Goal: Task Accomplishment & Management: Use online tool/utility

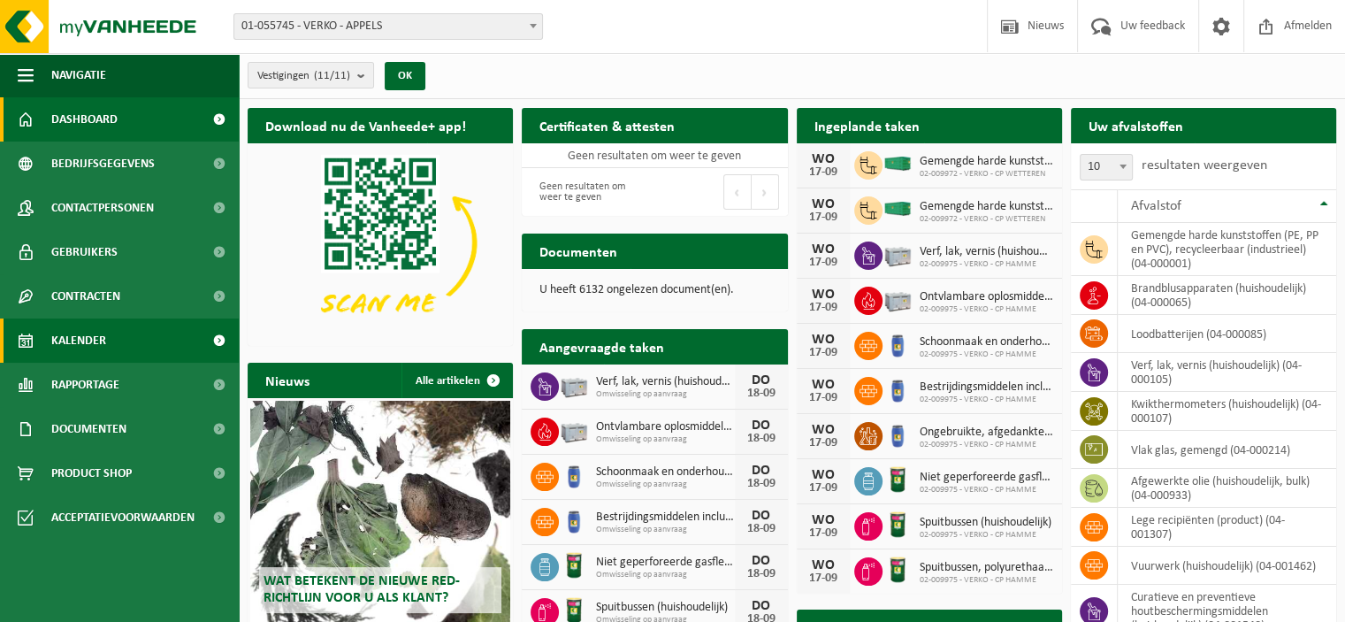
click at [157, 338] on link "Kalender" at bounding box center [119, 340] width 239 height 44
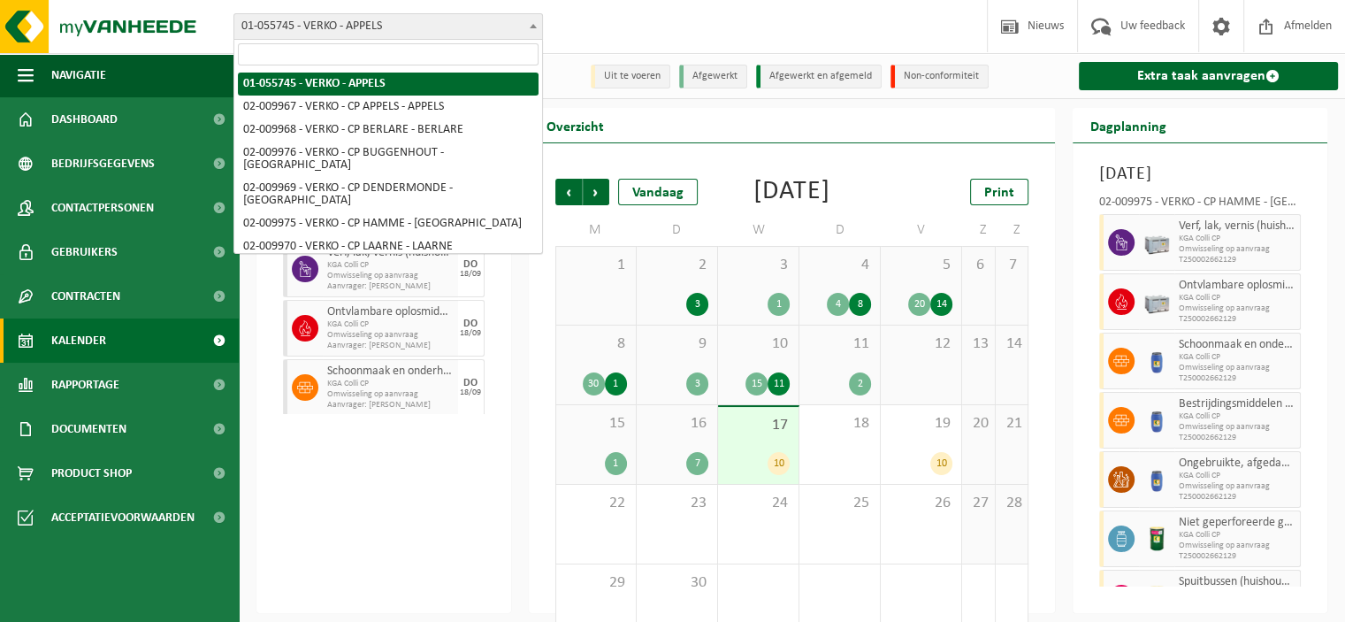
click at [537, 27] on span at bounding box center [534, 25] width 18 height 23
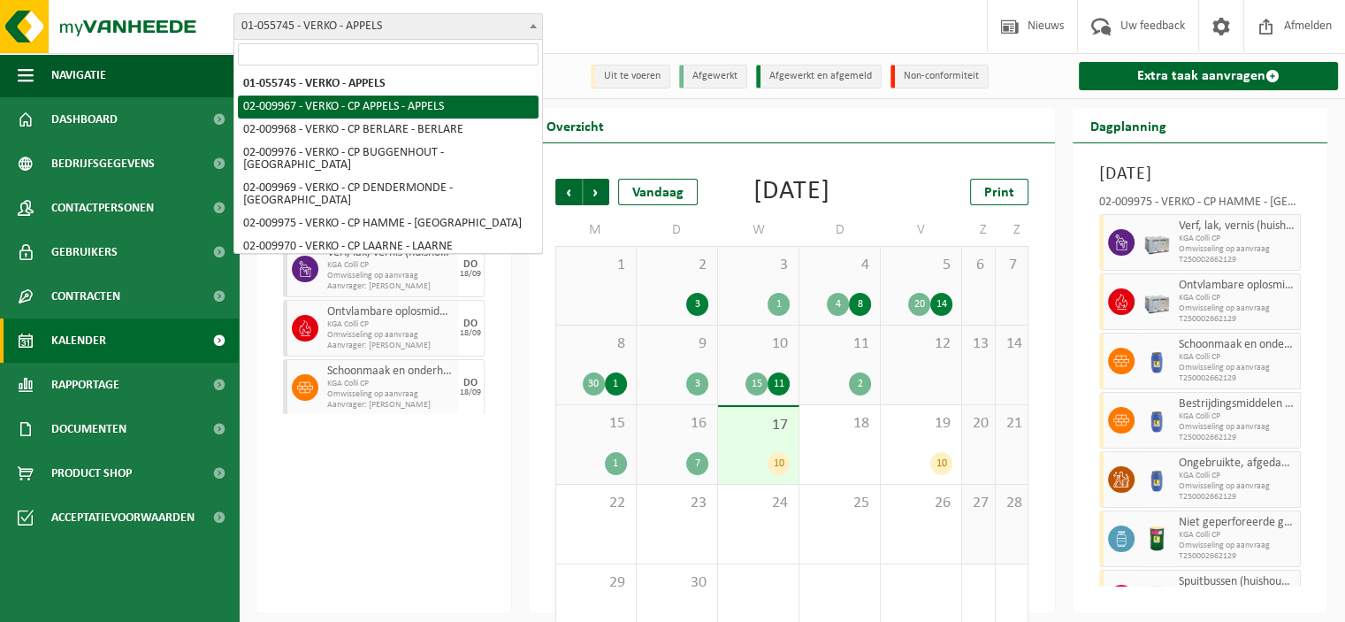
select select "1959"
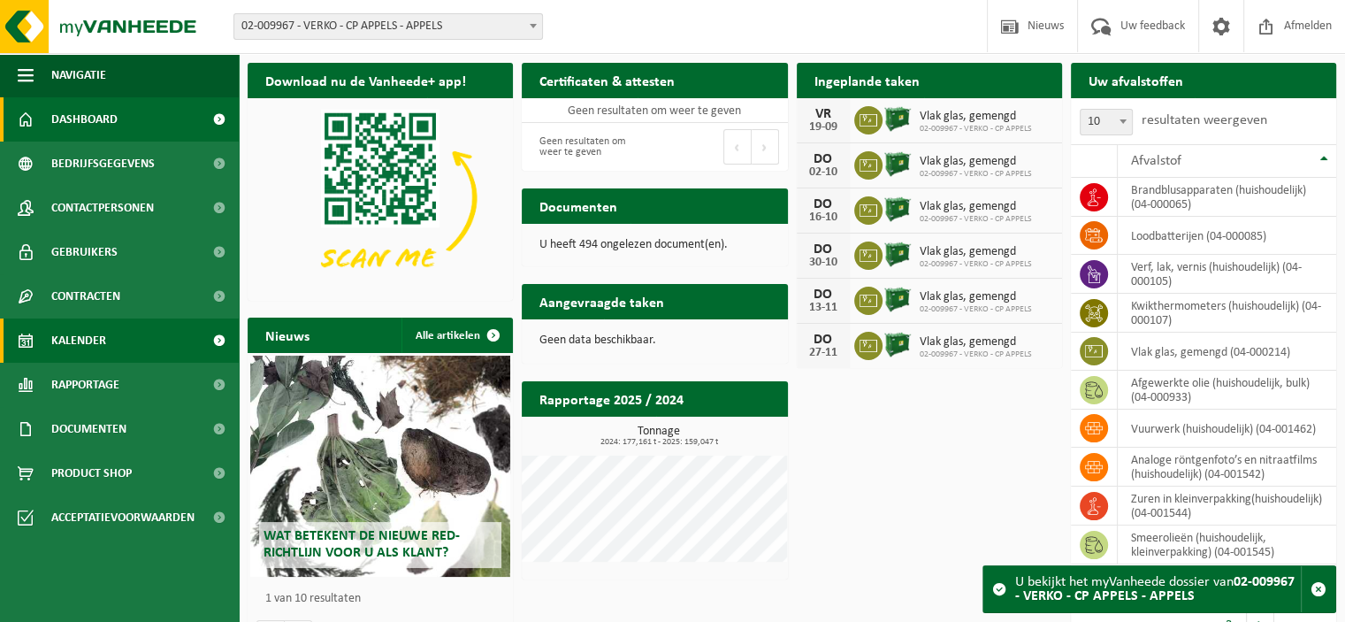
click at [81, 336] on span "Kalender" at bounding box center [78, 340] width 55 height 44
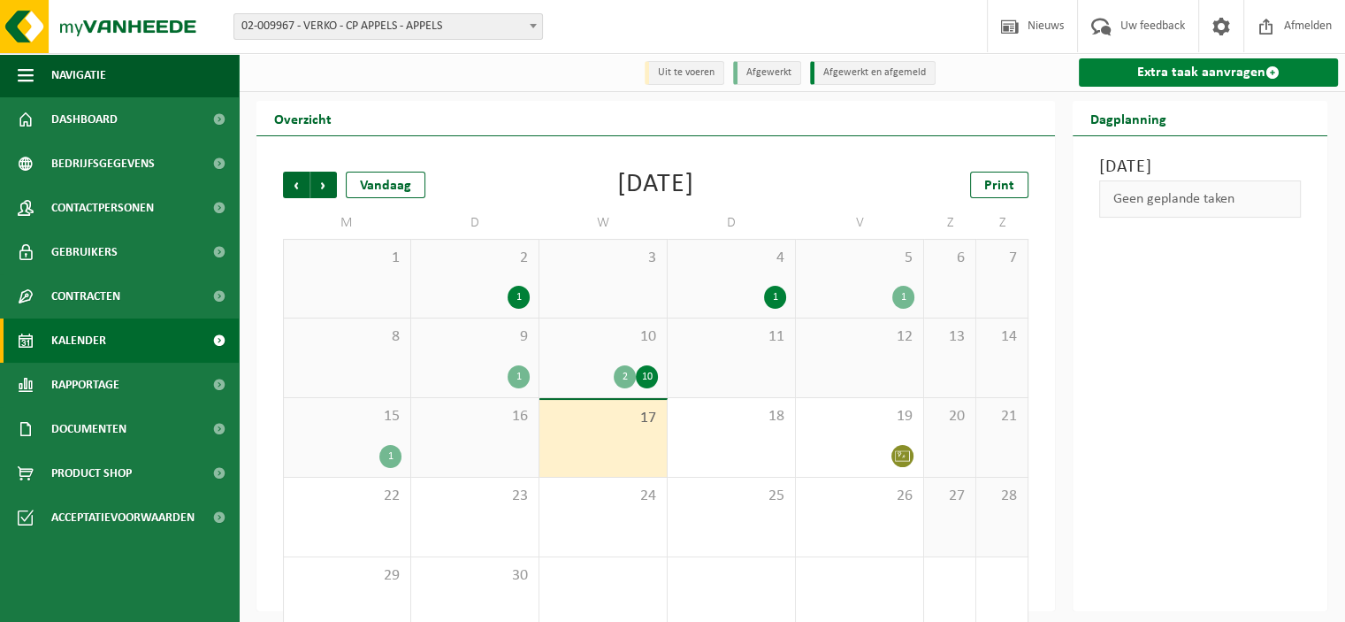
click at [1178, 67] on link "Extra taak aanvragen" at bounding box center [1208, 72] width 259 height 28
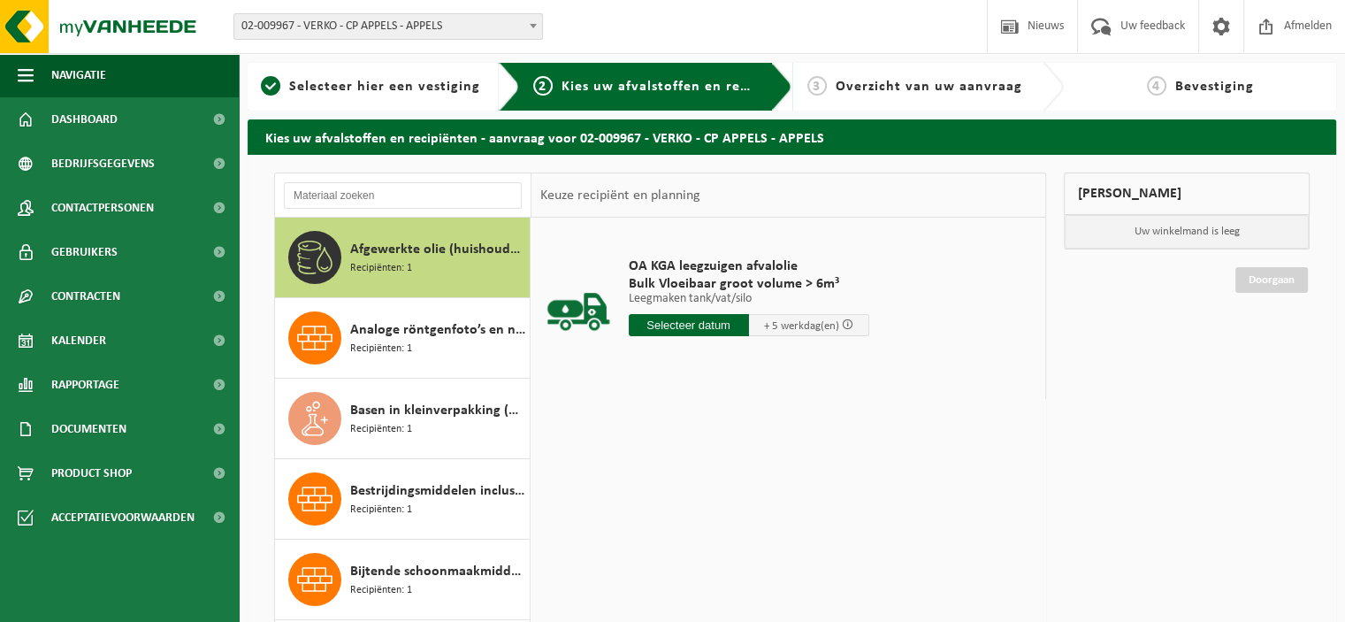
click at [688, 325] on input "text" at bounding box center [689, 325] width 120 height 22
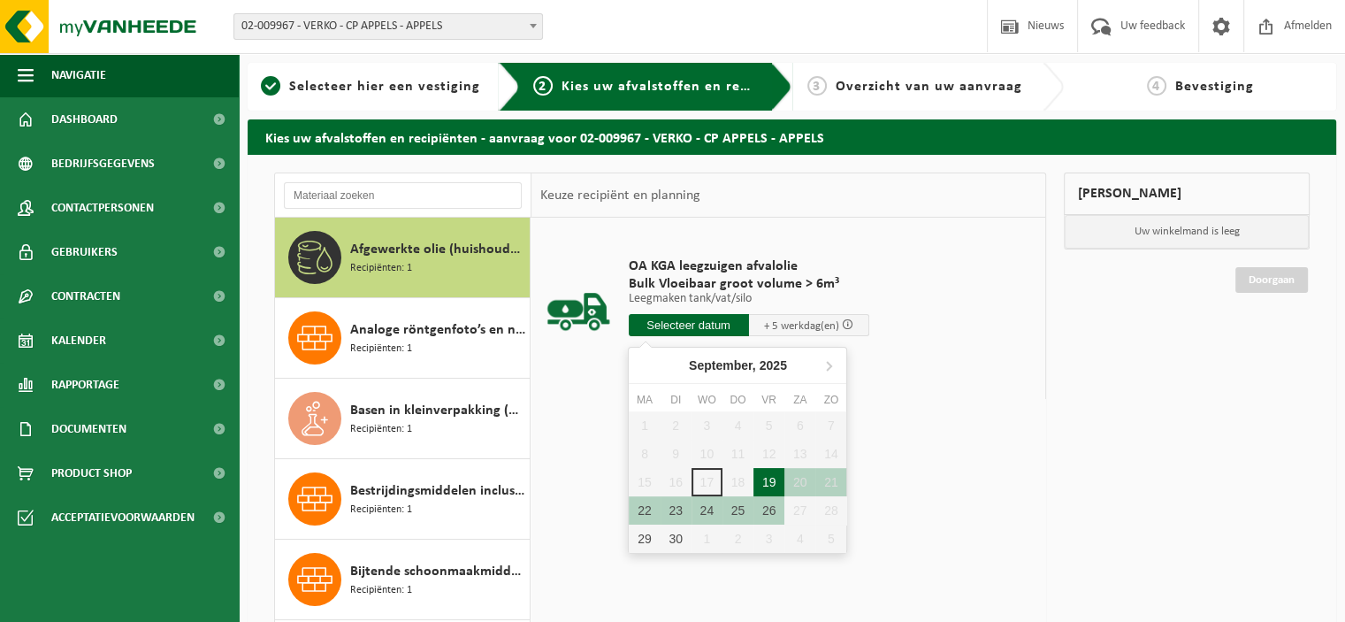
click at [770, 477] on div "19" at bounding box center [769, 482] width 31 height 28
type input "Van 2025-09-19"
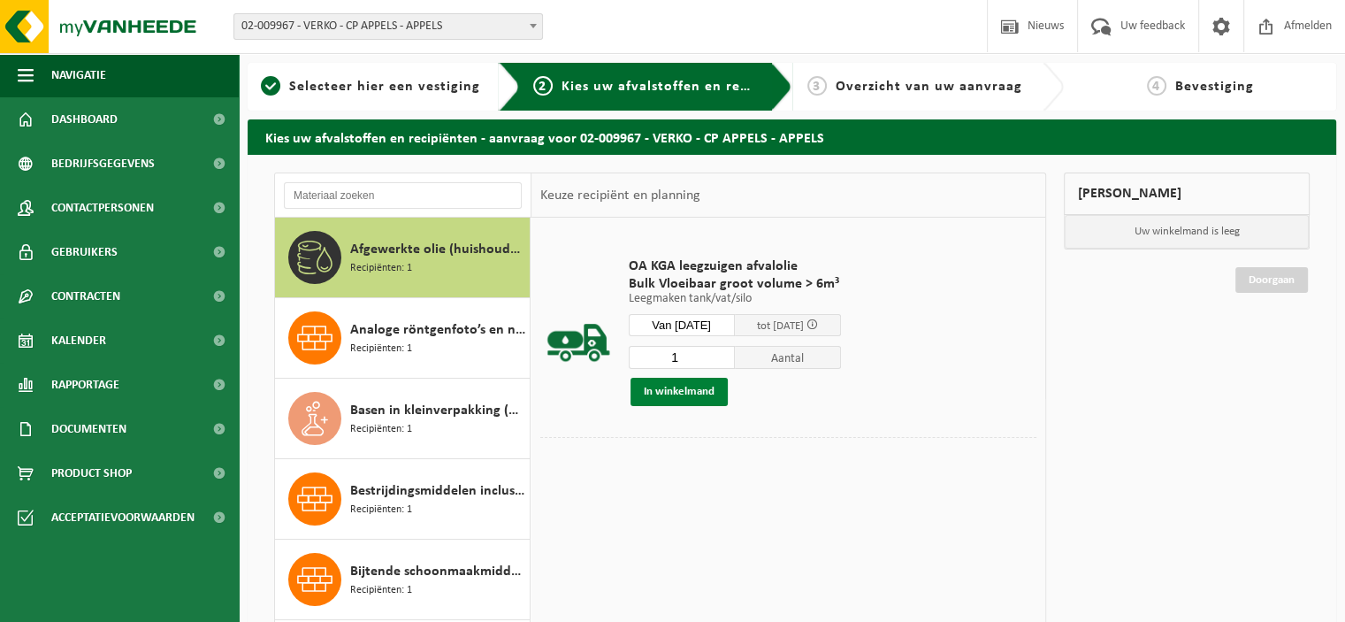
click at [672, 394] on button "In winkelmand" at bounding box center [679, 392] width 97 height 28
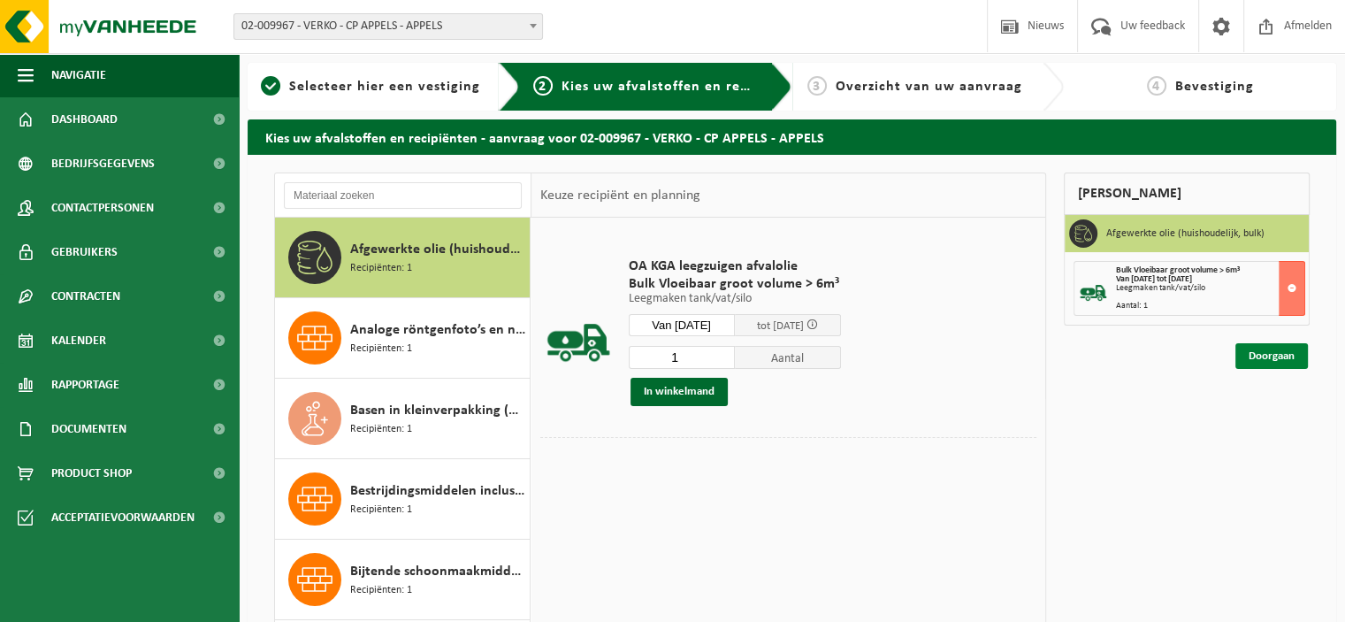
click at [1253, 356] on link "Doorgaan" at bounding box center [1272, 356] width 73 height 26
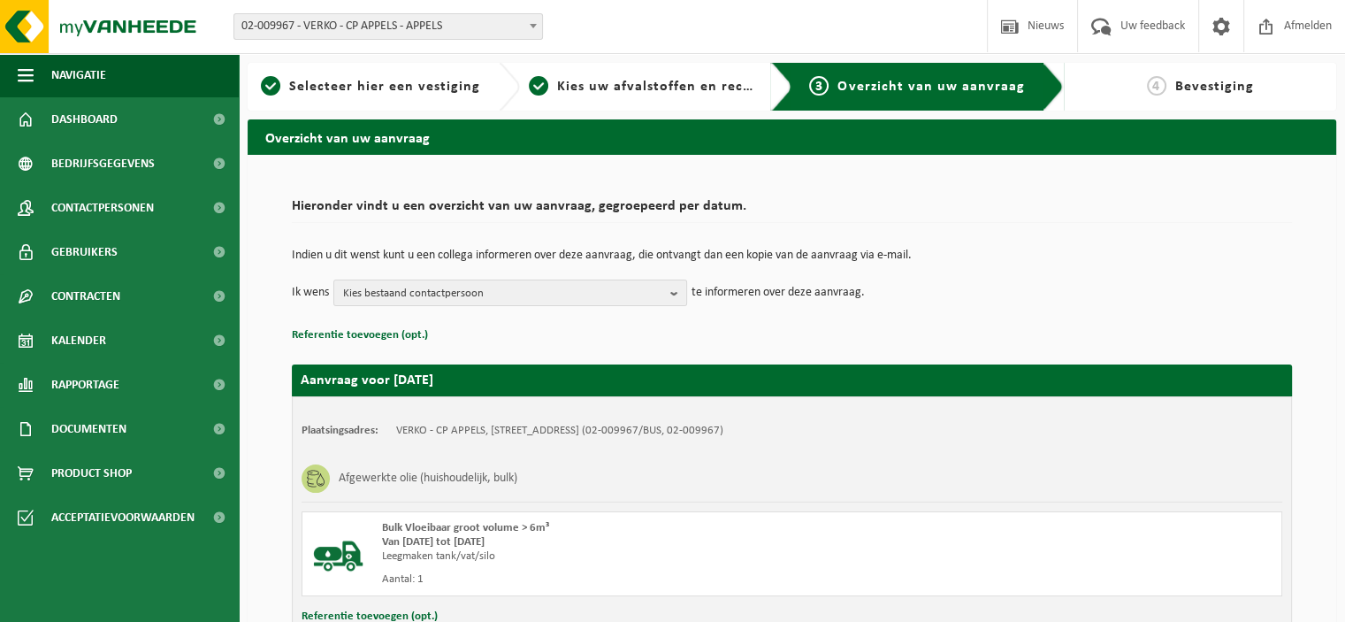
scroll to position [135, 0]
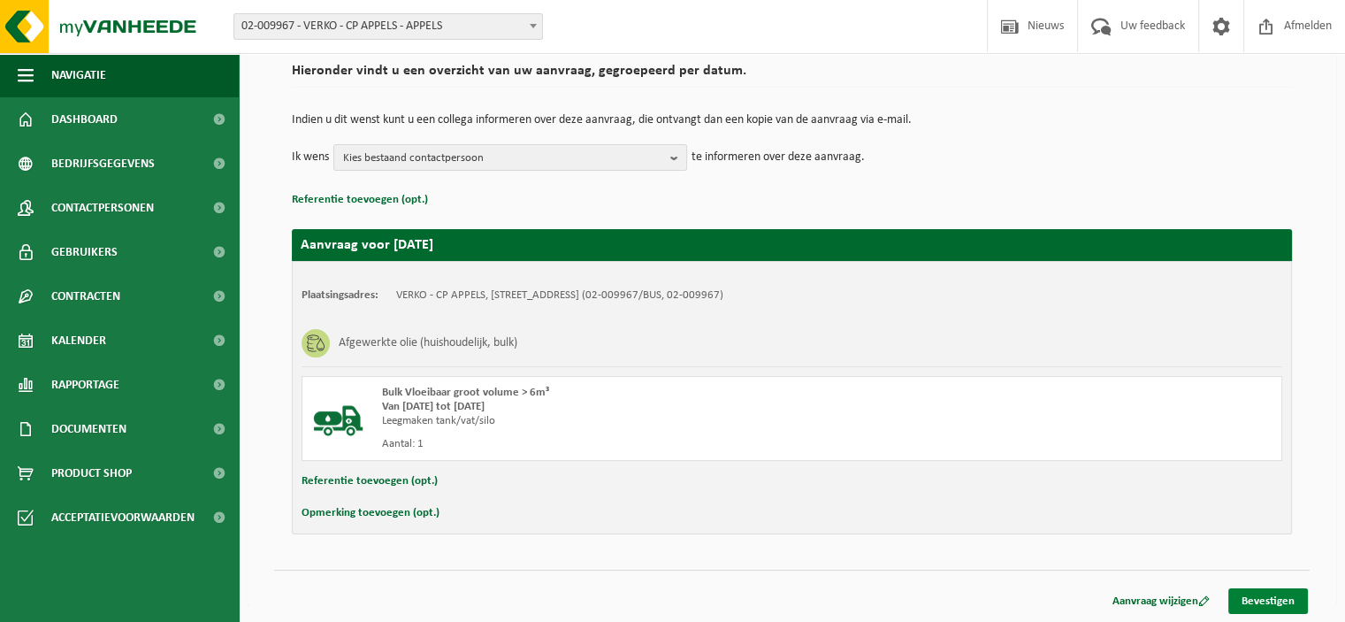
click at [1282, 595] on link "Bevestigen" at bounding box center [1269, 601] width 80 height 26
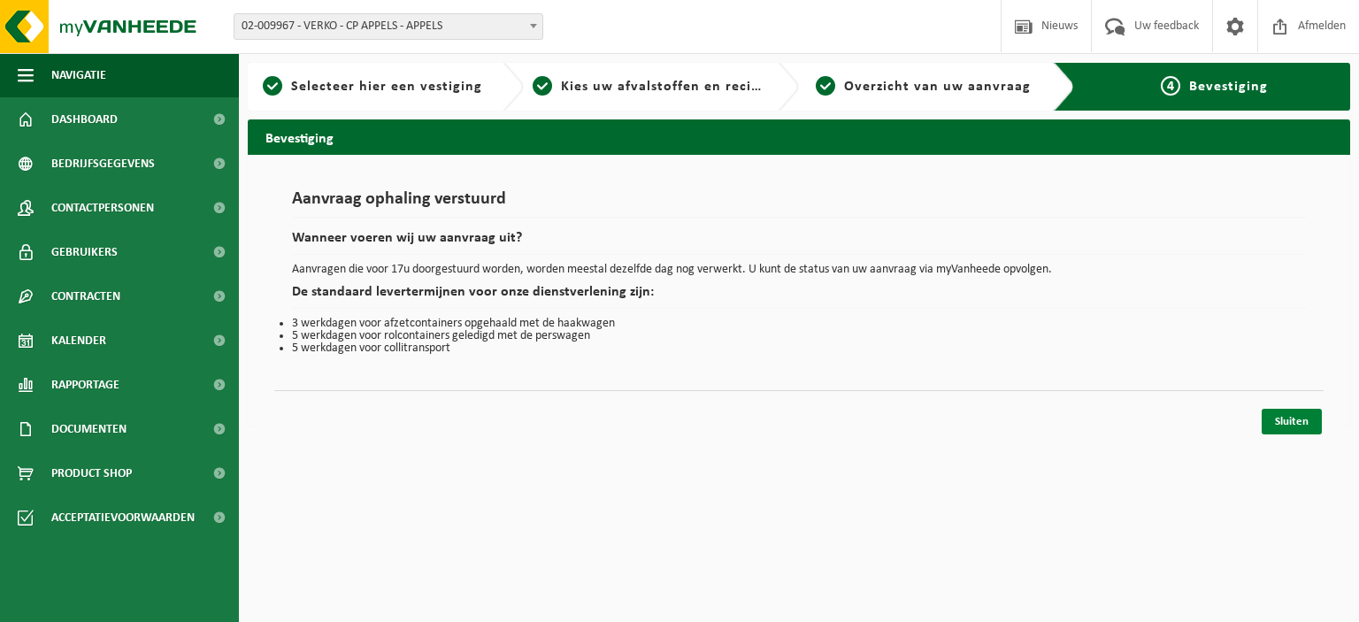
click at [1295, 420] on link "Sluiten" at bounding box center [1291, 422] width 60 height 26
